Goal: Task Accomplishment & Management: Use online tool/utility

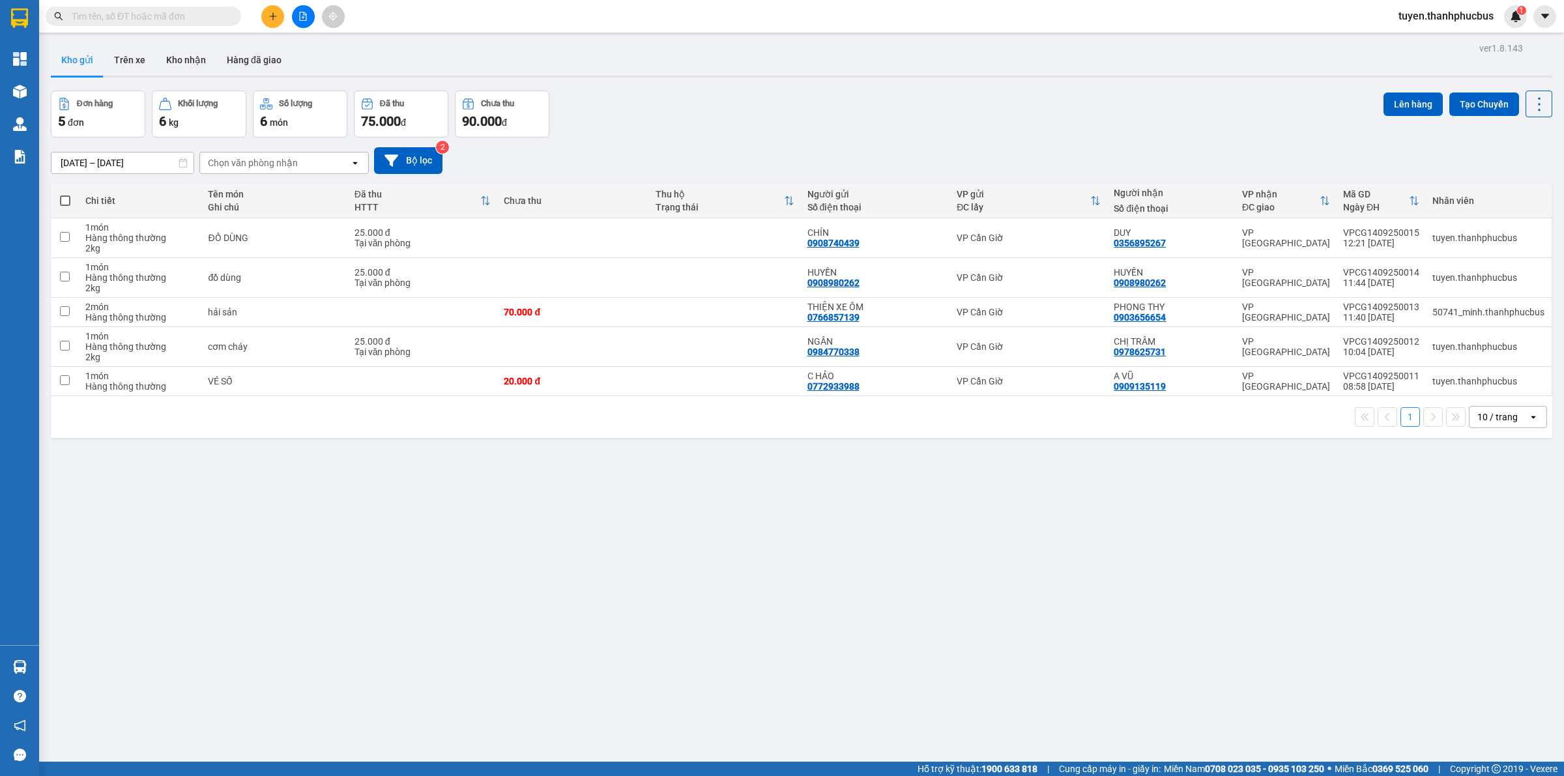
click at [62, 197] on span at bounding box center [65, 200] width 10 height 10
click at [65, 194] on input "checkbox" at bounding box center [65, 194] width 0 height 0
checkbox input "true"
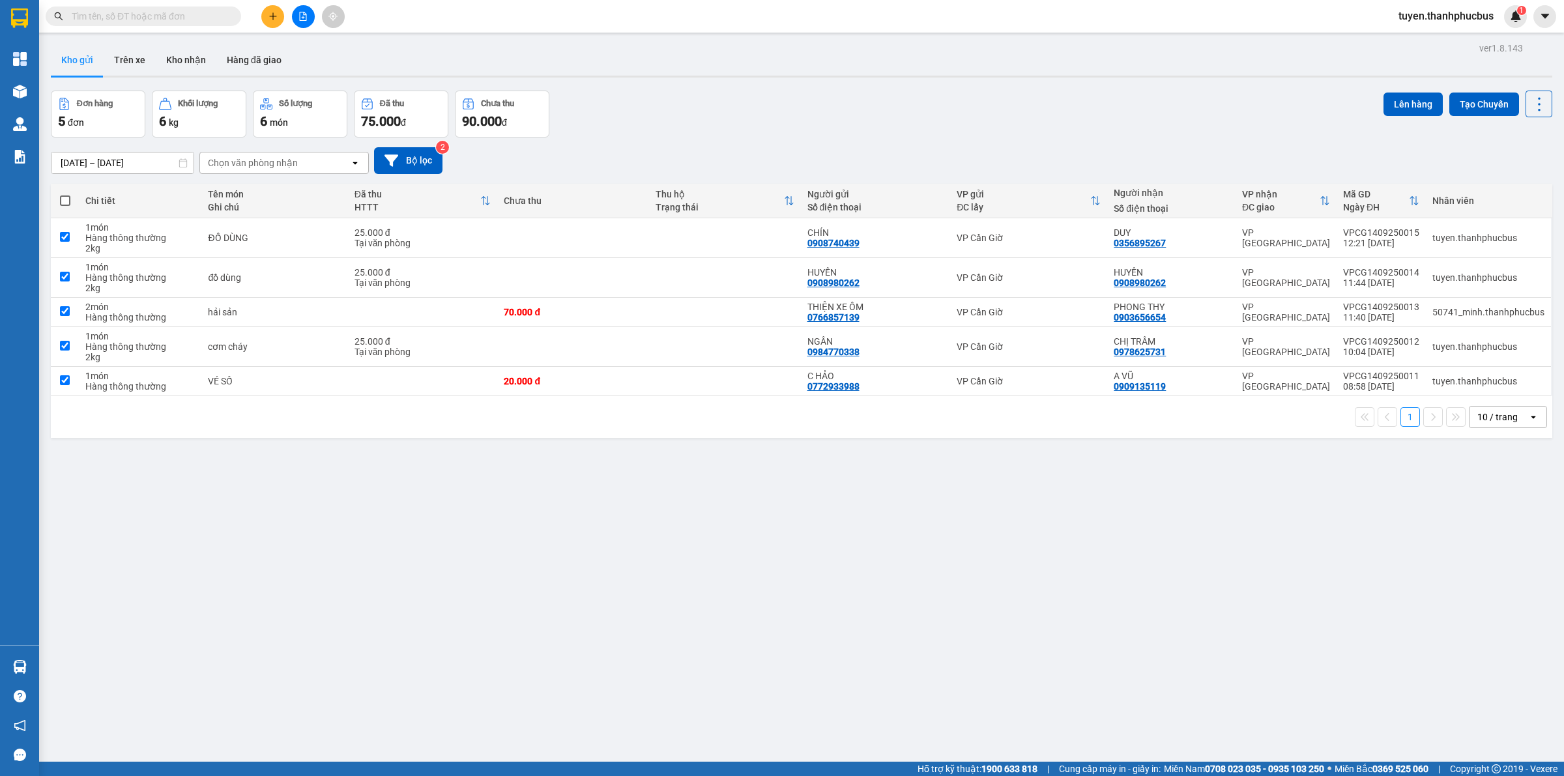
checkbox input "true"
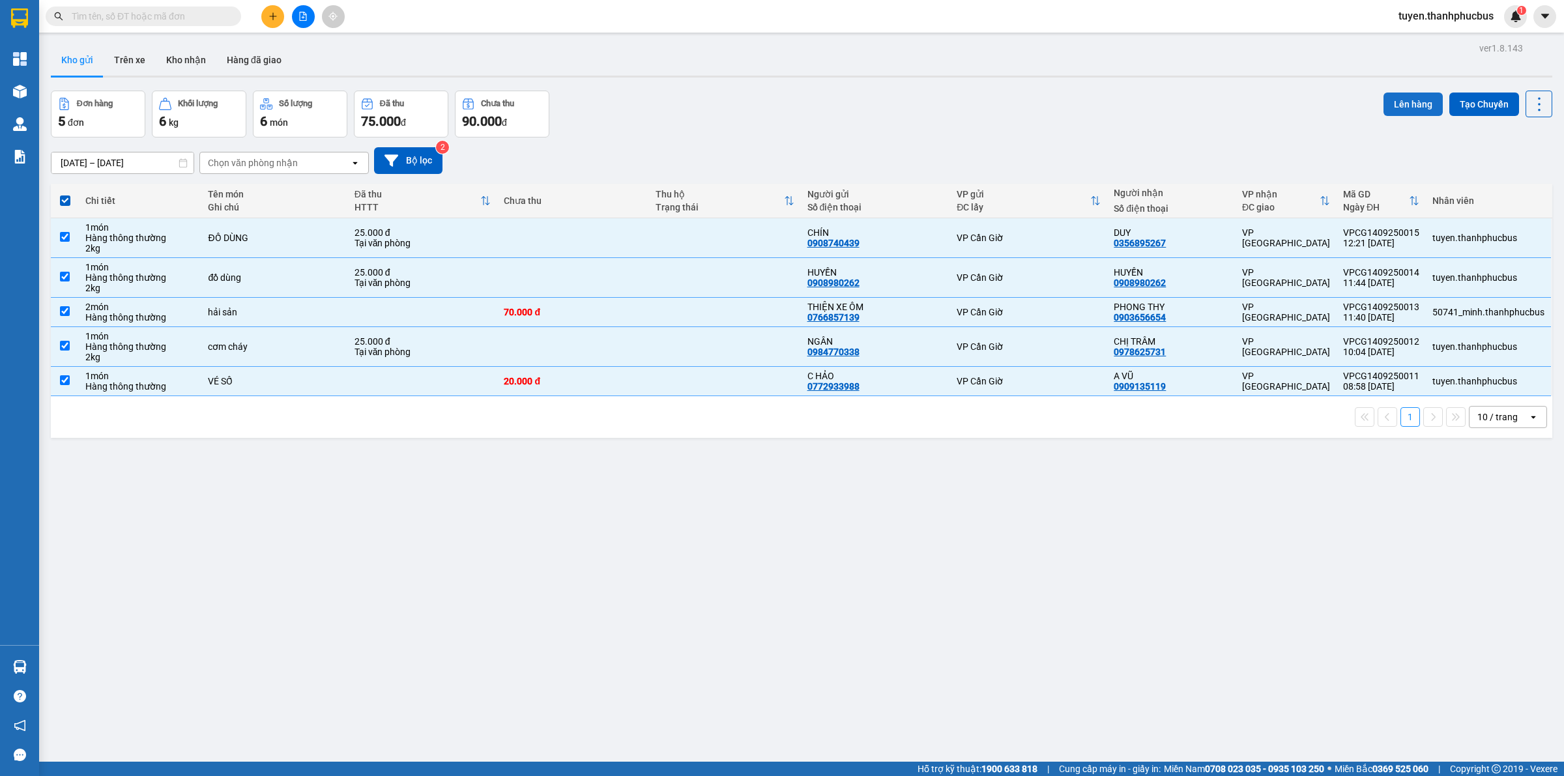
click at [1398, 100] on button "Lên hàng" at bounding box center [1412, 104] width 59 height 23
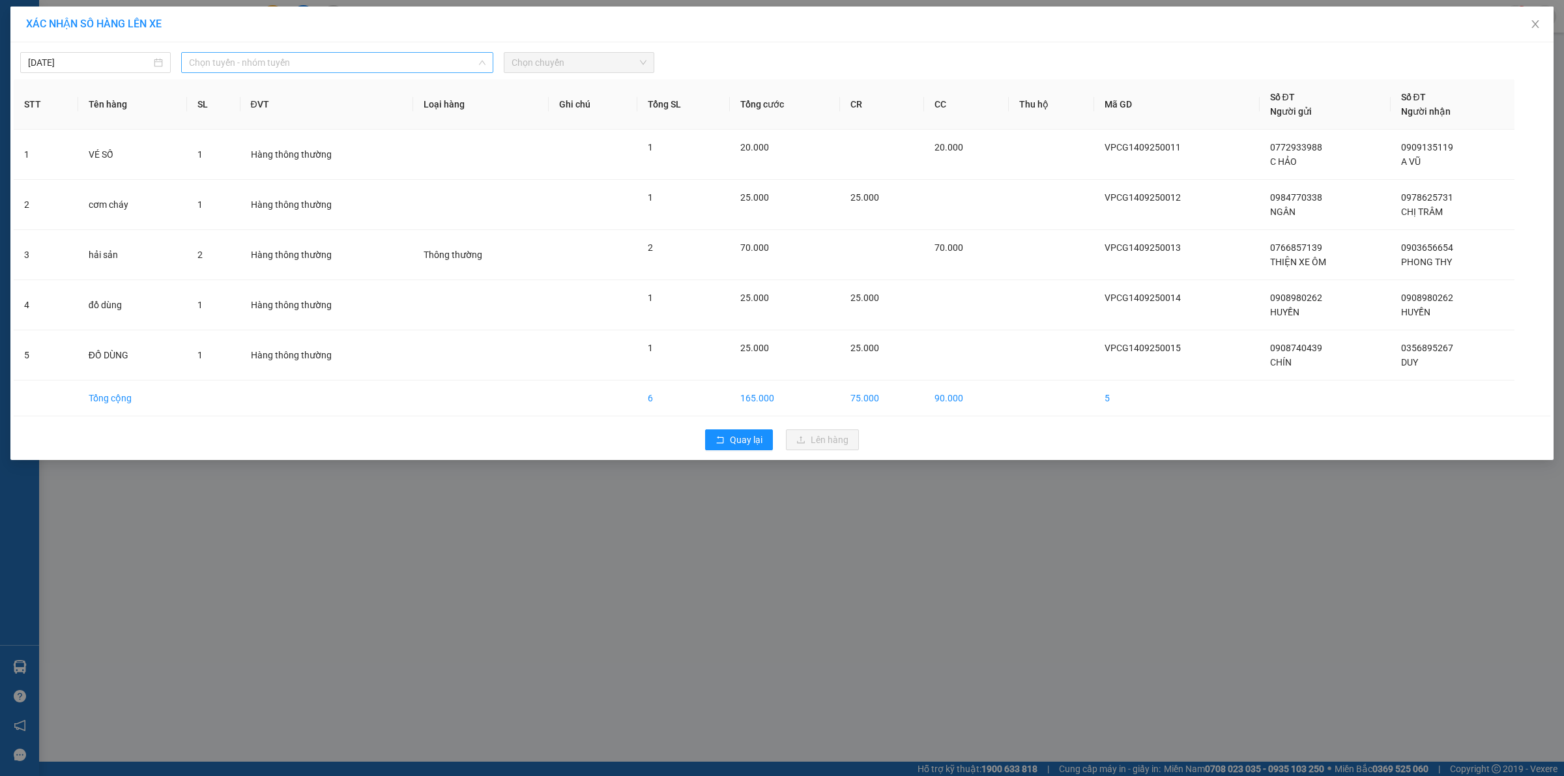
click at [298, 67] on span "Chọn tuyến - nhóm tuyến" at bounding box center [337, 63] width 296 height 20
click at [225, 129] on li "Cần Giờ - [GEOGRAPHIC_DATA]" at bounding box center [337, 131] width 312 height 21
click at [539, 63] on span "Chọn chuyến" at bounding box center [578, 63] width 135 height 20
click at [525, 154] on div "14:00" at bounding box center [562, 151] width 102 height 14
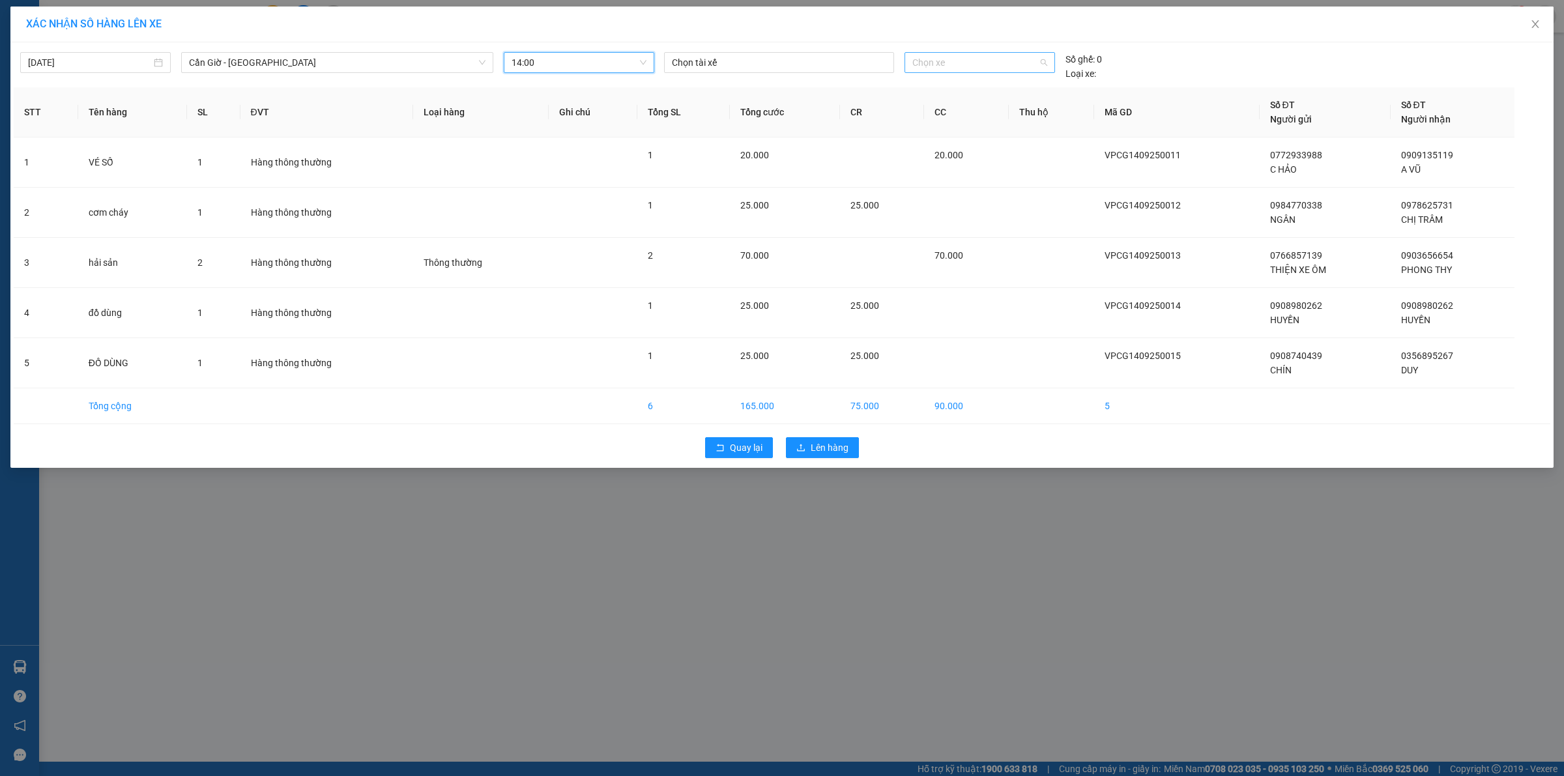
click at [959, 66] on span "Chọn xe" at bounding box center [979, 63] width 134 height 20
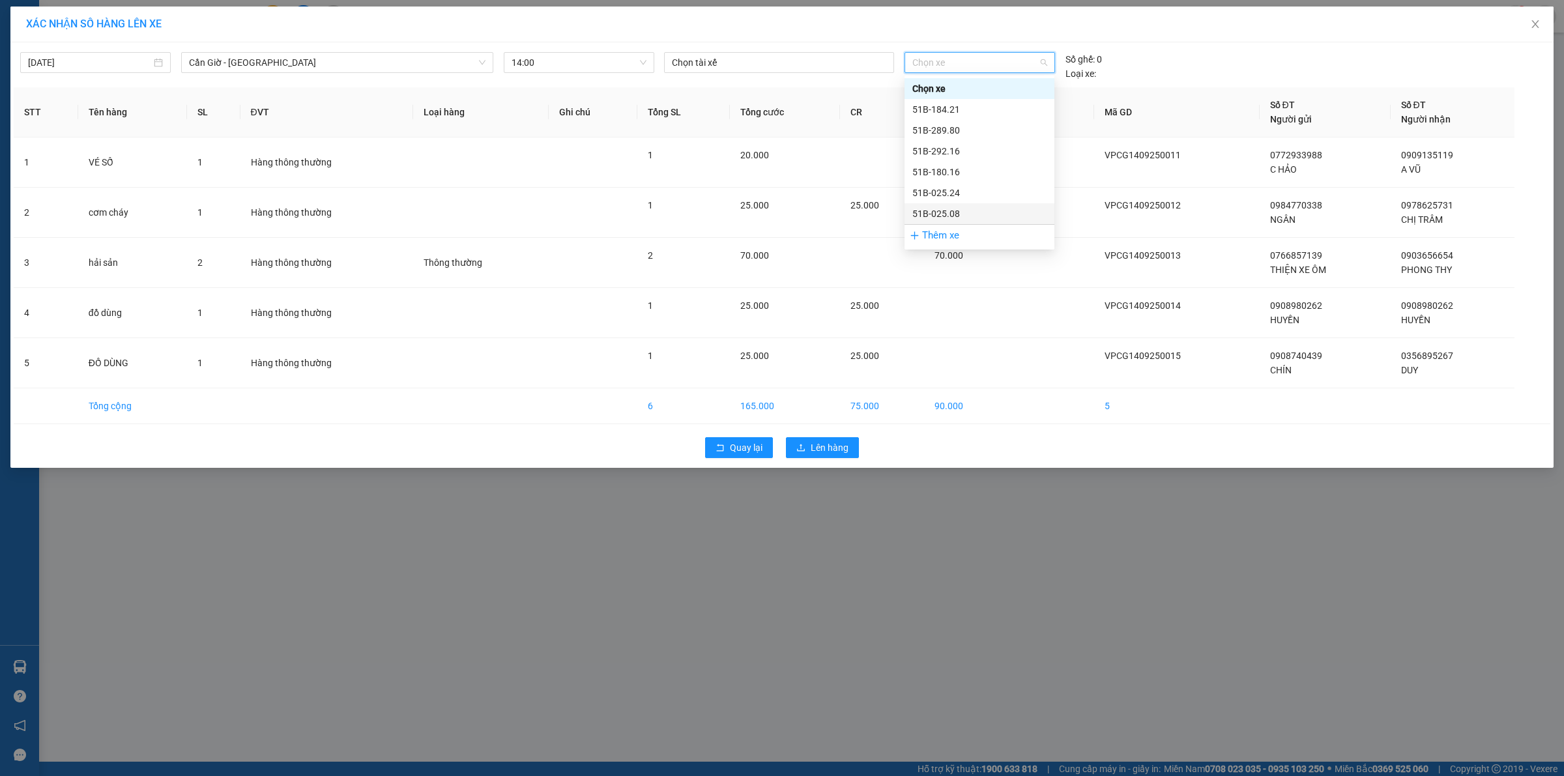
click at [934, 212] on div "51B-025.08" at bounding box center [979, 214] width 134 height 14
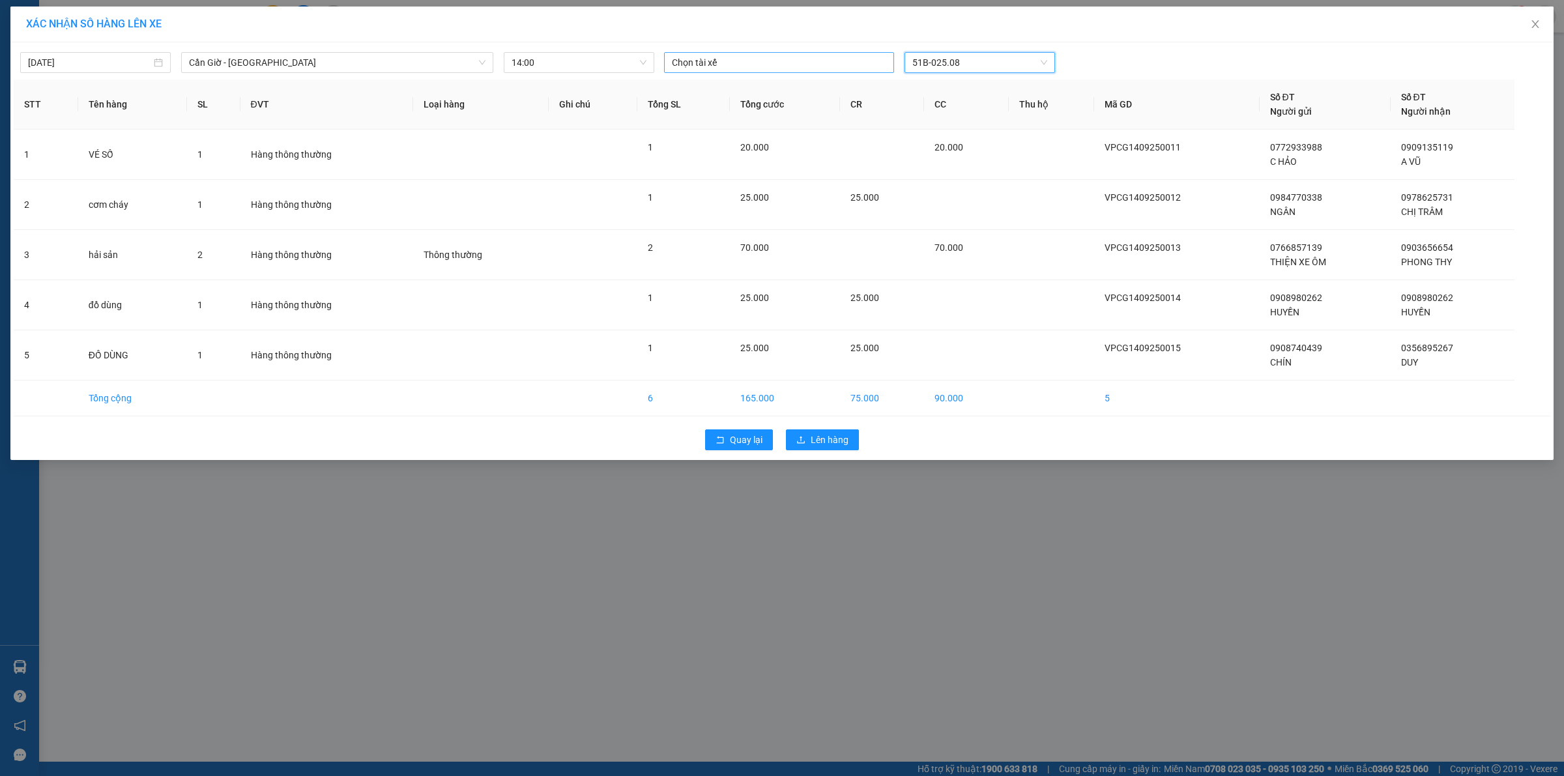
click at [773, 68] on div at bounding box center [778, 63] width 223 height 16
click at [712, 154] on div "[PERSON_NAME]" at bounding box center [762, 152] width 180 height 14
click at [820, 437] on span "Lên hàng" at bounding box center [829, 440] width 38 height 14
